Goal: Information Seeking & Learning: Get advice/opinions

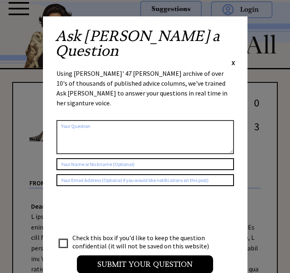
click at [234, 59] on span "X" at bounding box center [234, 63] width 4 height 8
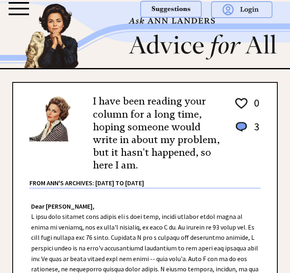
click at [20, 11] on div at bounding box center [19, 8] width 20 height 13
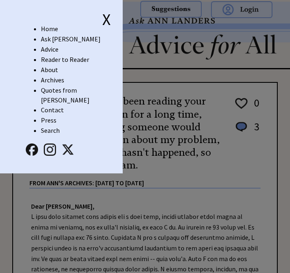
click at [52, 51] on link "Advice" at bounding box center [50, 49] width 18 height 8
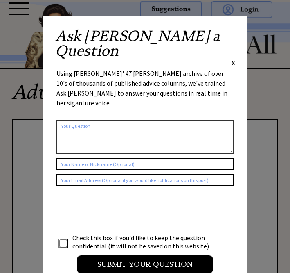
click at [233, 59] on span "X" at bounding box center [234, 63] width 4 height 8
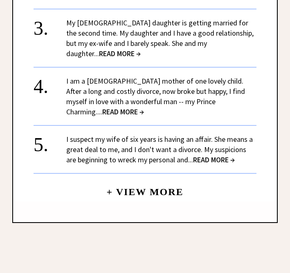
scroll to position [880, 0]
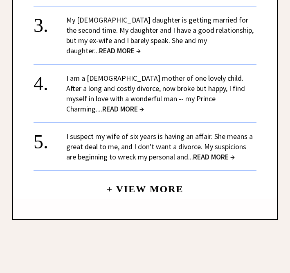
click at [199, 152] on span "READ MORE →" at bounding box center [214, 156] width 42 height 9
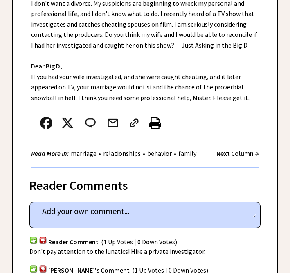
scroll to position [225, 0]
